Goal: Transaction & Acquisition: Purchase product/service

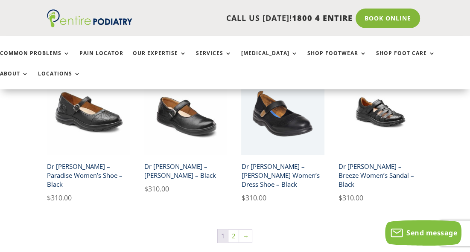
scroll to position [1290, 0]
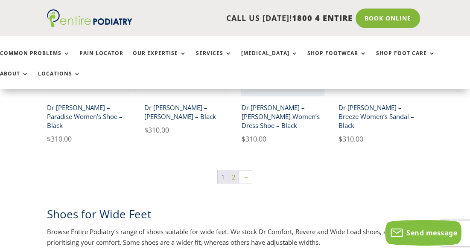
click at [232, 171] on link "2" at bounding box center [233, 177] width 10 height 13
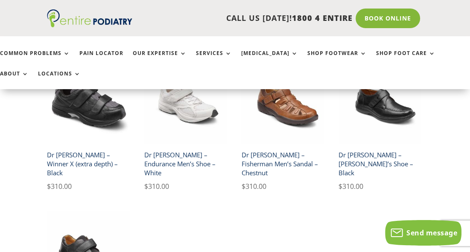
scroll to position [645, 0]
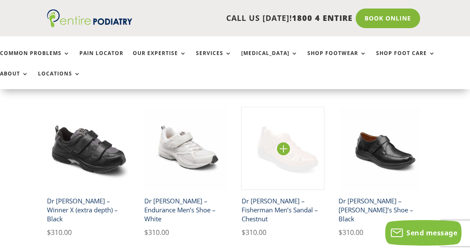
click at [307, 135] on img at bounding box center [282, 148] width 83 height 83
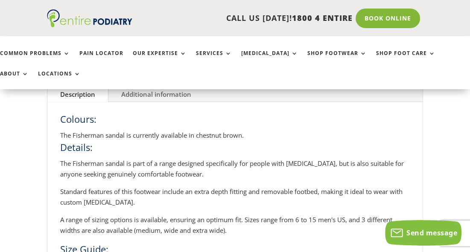
scroll to position [276, 0]
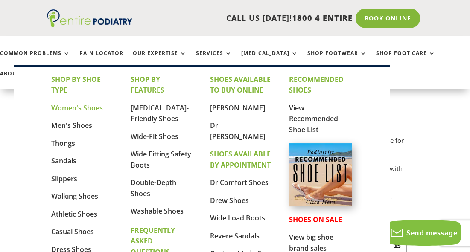
click at [81, 106] on link "Women's Shoes" at bounding box center [77, 107] width 52 height 9
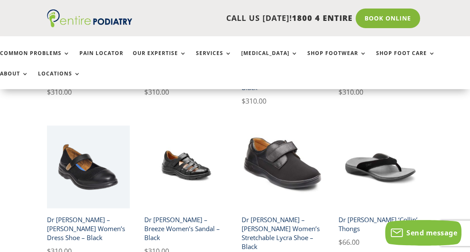
scroll to position [1336, 0]
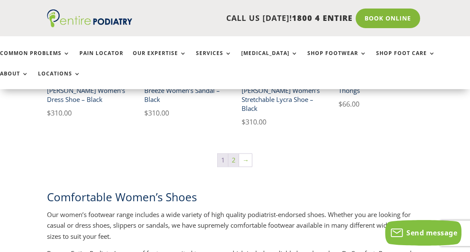
click at [235, 154] on link "2" at bounding box center [233, 160] width 10 height 13
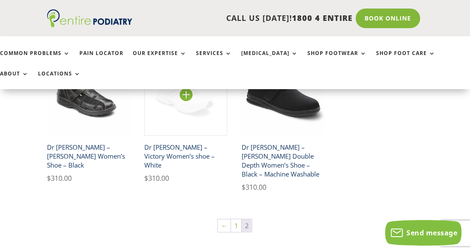
scroll to position [184, 0]
